Goal: Task Accomplishment & Management: Manage account settings

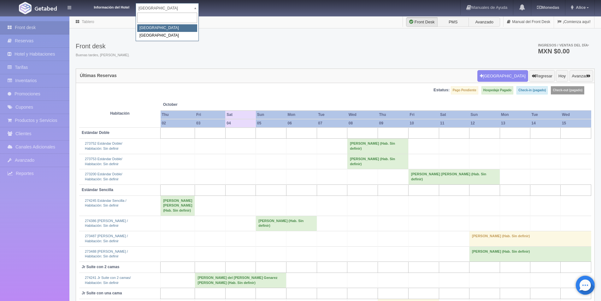
click at [196, 16] on body "Información del Hotel Hotel Plaza Campeche Hotel Plaza Campeche Hotel Plaza Col…" at bounding box center [300, 187] width 601 height 343
drag, startPoint x: 196, startPoint y: 6, endPoint x: 199, endPoint y: 24, distance: 18.5
click at [199, 24] on body "Información del Hotel Hotel Plaza Campeche Hotel Plaza Campeche Hotel Plaza Col…" at bounding box center [300, 187] width 601 height 343
drag, startPoint x: 193, startPoint y: 6, endPoint x: 197, endPoint y: 42, distance: 35.9
click at [197, 42] on body "Información del Hotel Hotel Plaza Campeche Hotel Plaza Campeche Hotel Plaza Col…" at bounding box center [300, 187] width 601 height 343
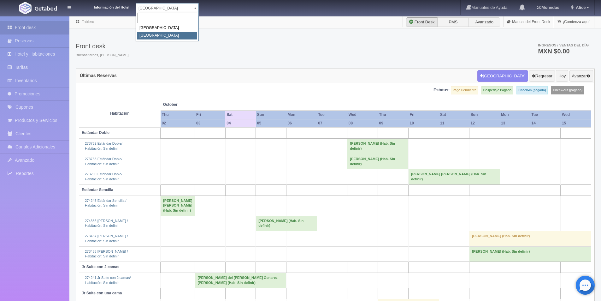
select select "375"
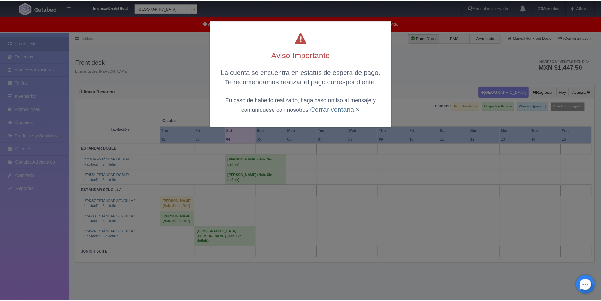
scroll to position [16, 0]
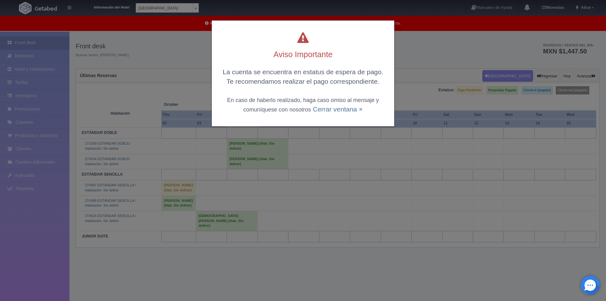
click at [335, 113] on div "Aviso Importante La cuenta se encuentra en estatus de espera de pago. Te recome…" at bounding box center [303, 74] width 182 height 106
click at [335, 110] on link "Cerrar ventana ×" at bounding box center [338, 108] width 50 height 7
